Goal: Navigation & Orientation: Understand site structure

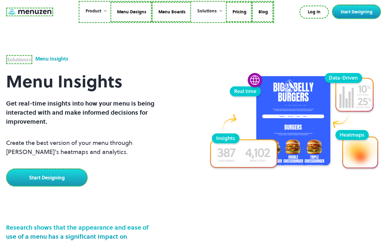
click at [29, 12] on link at bounding box center [29, 12] width 47 height 9
click at [131, 12] on link "Menu Designs" at bounding box center [129, 12] width 41 height 21
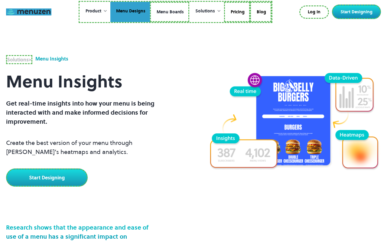
click at [169, 12] on link "Menu Boards" at bounding box center [169, 12] width 39 height 21
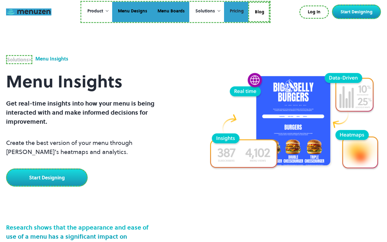
click at [236, 12] on link "Pricing" at bounding box center [236, 12] width 24 height 21
click at [259, 11] on link "Blog" at bounding box center [258, 12] width 21 height 21
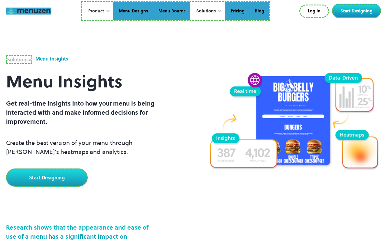
click at [315, 11] on link "Log In" at bounding box center [314, 11] width 30 height 13
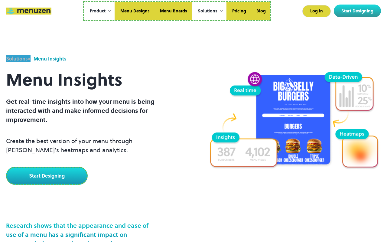
click at [46, 175] on link "Start Designing" at bounding box center [47, 176] width 82 height 18
